Goal: Obtain resource: Download file/media

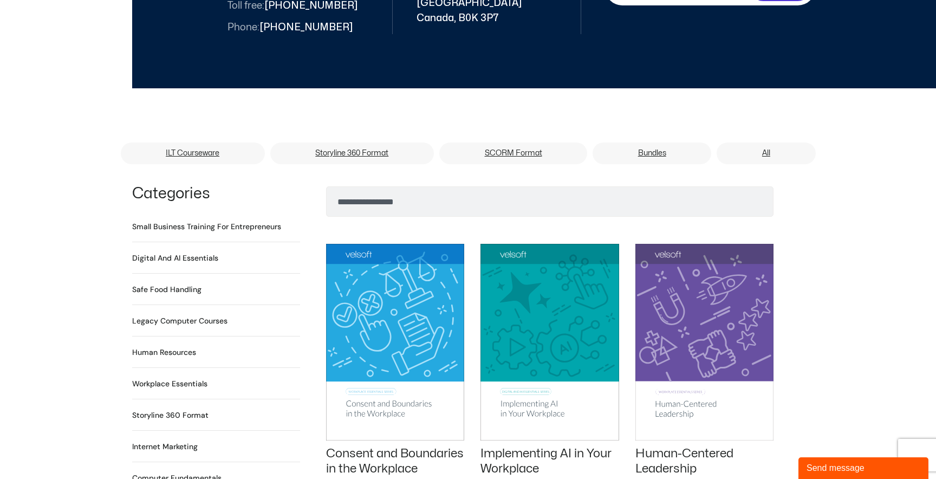
scroll to position [652, 0]
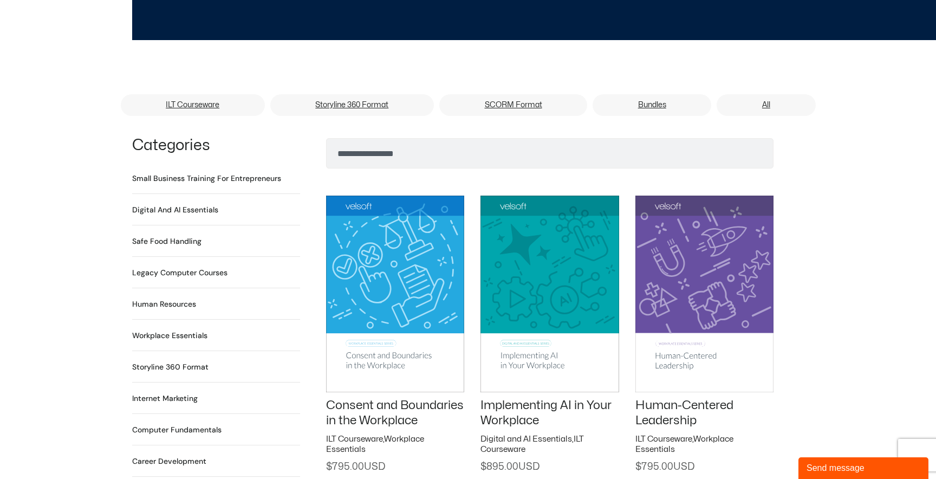
click at [413, 245] on img at bounding box center [395, 294] width 138 height 196
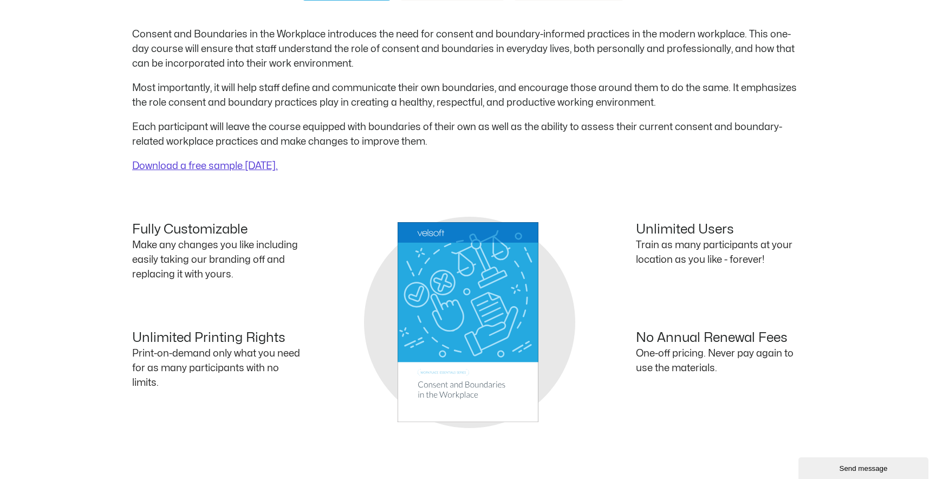
scroll to position [541, 0]
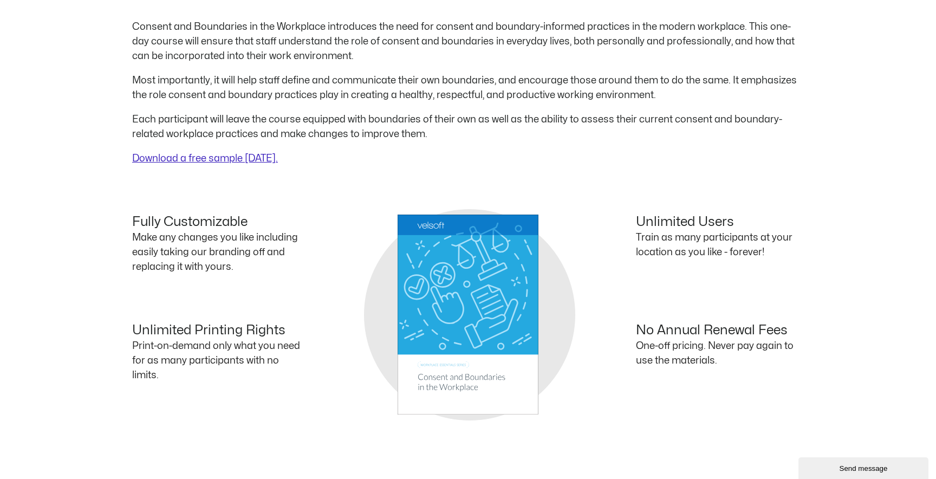
click at [256, 161] on link "Download a free sample [DATE]." at bounding box center [205, 158] width 146 height 9
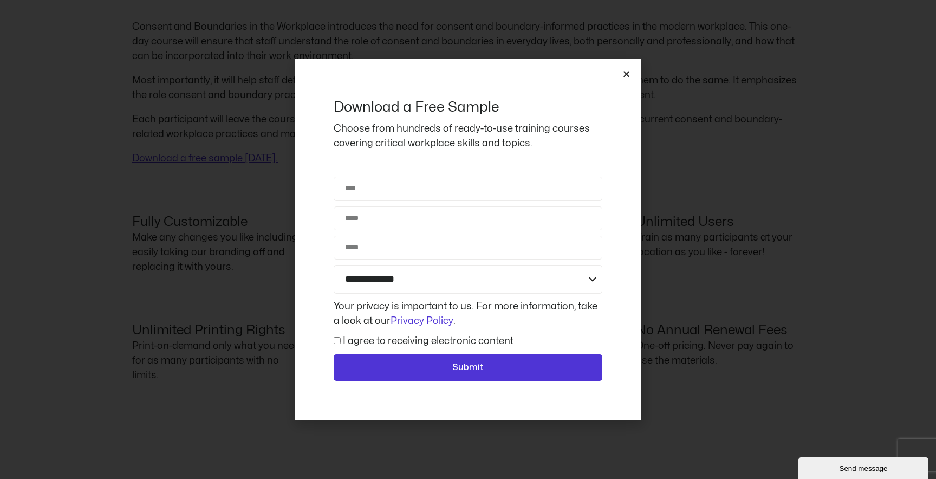
click at [627, 75] on icon "Close" at bounding box center [627, 74] width 8 height 8
